Goal: Information Seeking & Learning: Check status

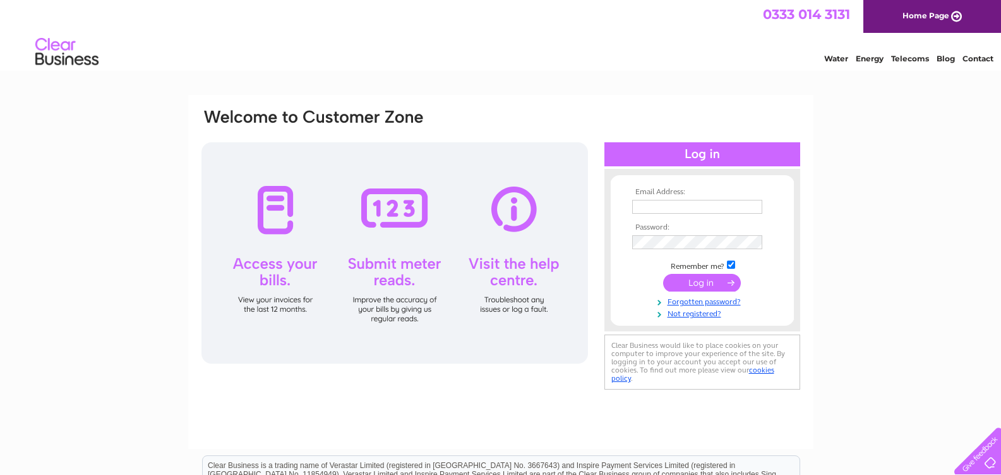
type input "fiona.mcallister@zhuorimttr.co.uk"
click at [708, 279] on input "submit" at bounding box center [702, 283] width 78 height 18
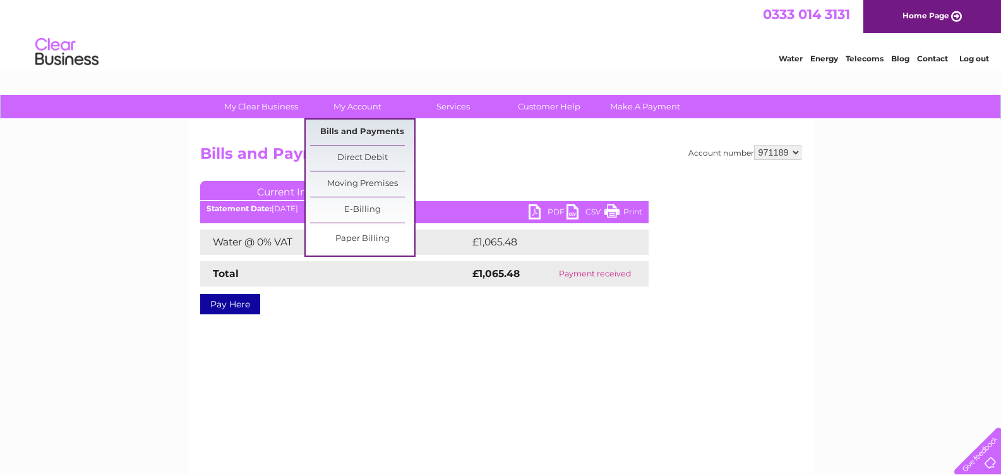
click at [349, 131] on link "Bills and Payments" at bounding box center [362, 131] width 104 height 25
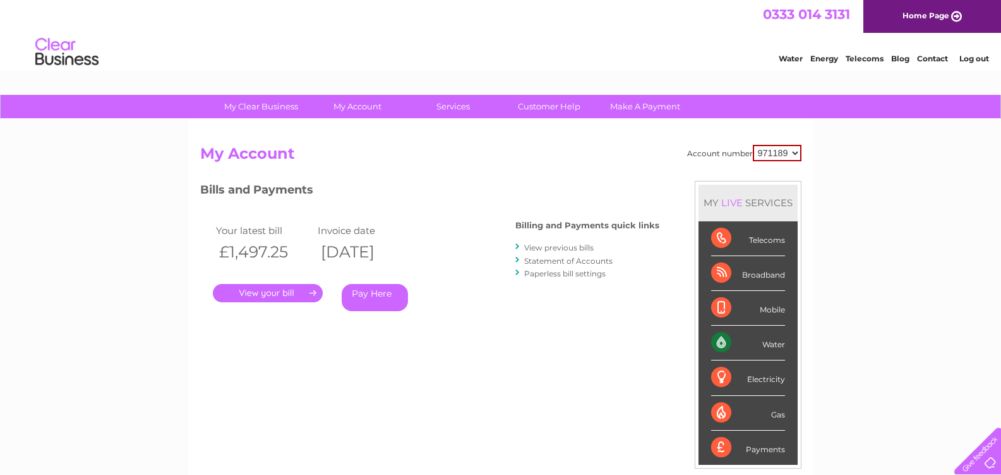
click at [535, 248] on link "View previous bills" at bounding box center [559, 247] width 70 height 9
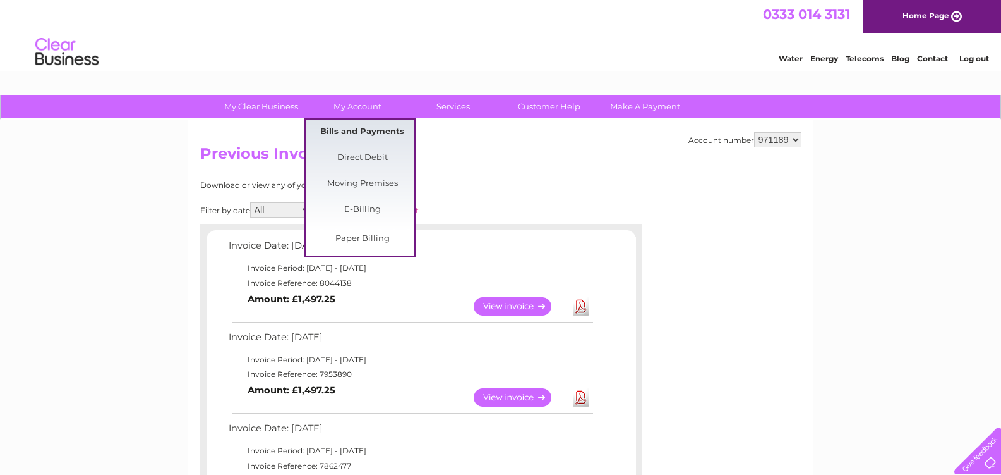
click at [339, 126] on link "Bills and Payments" at bounding box center [362, 131] width 104 height 25
